Goal: Navigation & Orientation: Understand site structure

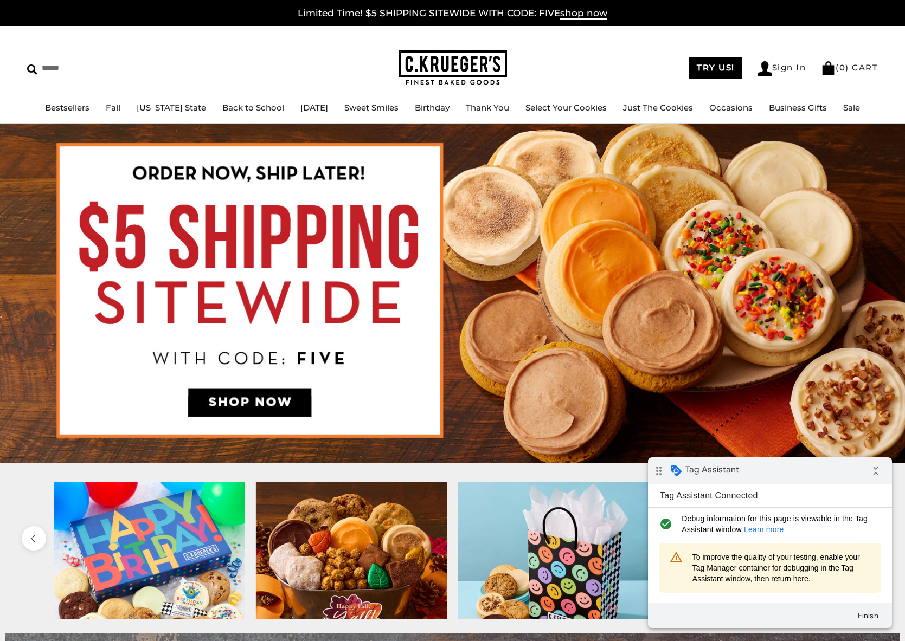
click at [690, 383] on div "warning_amber To improve the quality of your testing, enable your Tag Manager c…" at bounding box center [770, 568] width 222 height 50
click at [690, 383] on span "To improve the quality of your testing, enable your Tag Manager container for d…" at bounding box center [781, 568] width 178 height 33
click at [690, 383] on div "warning_amber To improve the quality of your testing, enable your Tag Manager c…" at bounding box center [770, 568] width 222 height 50
